Goal: Unclear: Browse casually

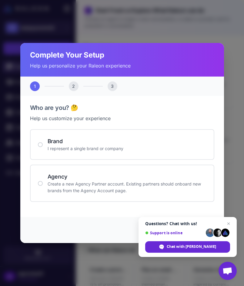
click at [67, 18] on div "Complete Your Setup Help us personalize your Raleon experience 1 2 3 Who are yo…" at bounding box center [122, 143] width 244 height 286
